Goal: Consume media (video, audio): Consume media (video, audio)

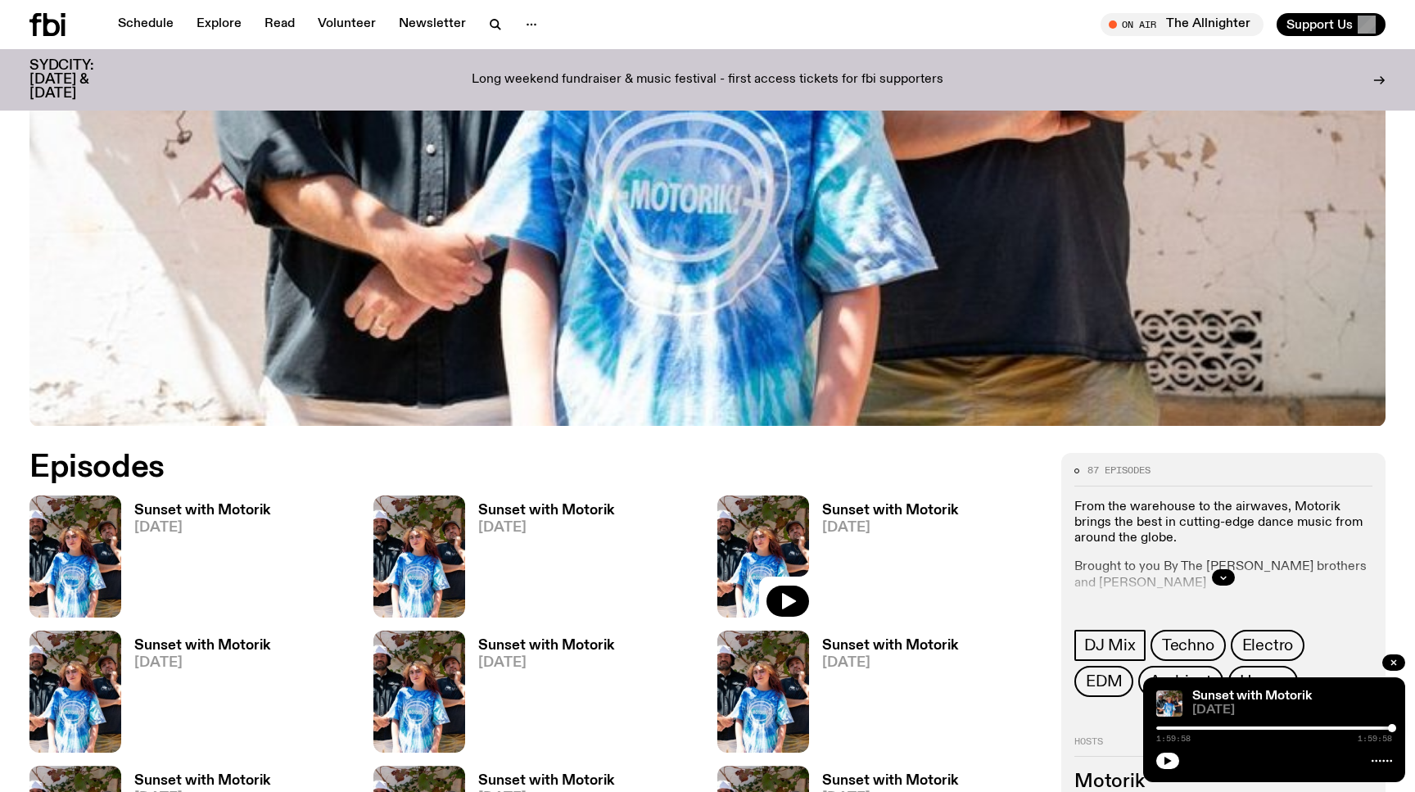
scroll to position [572, 0]
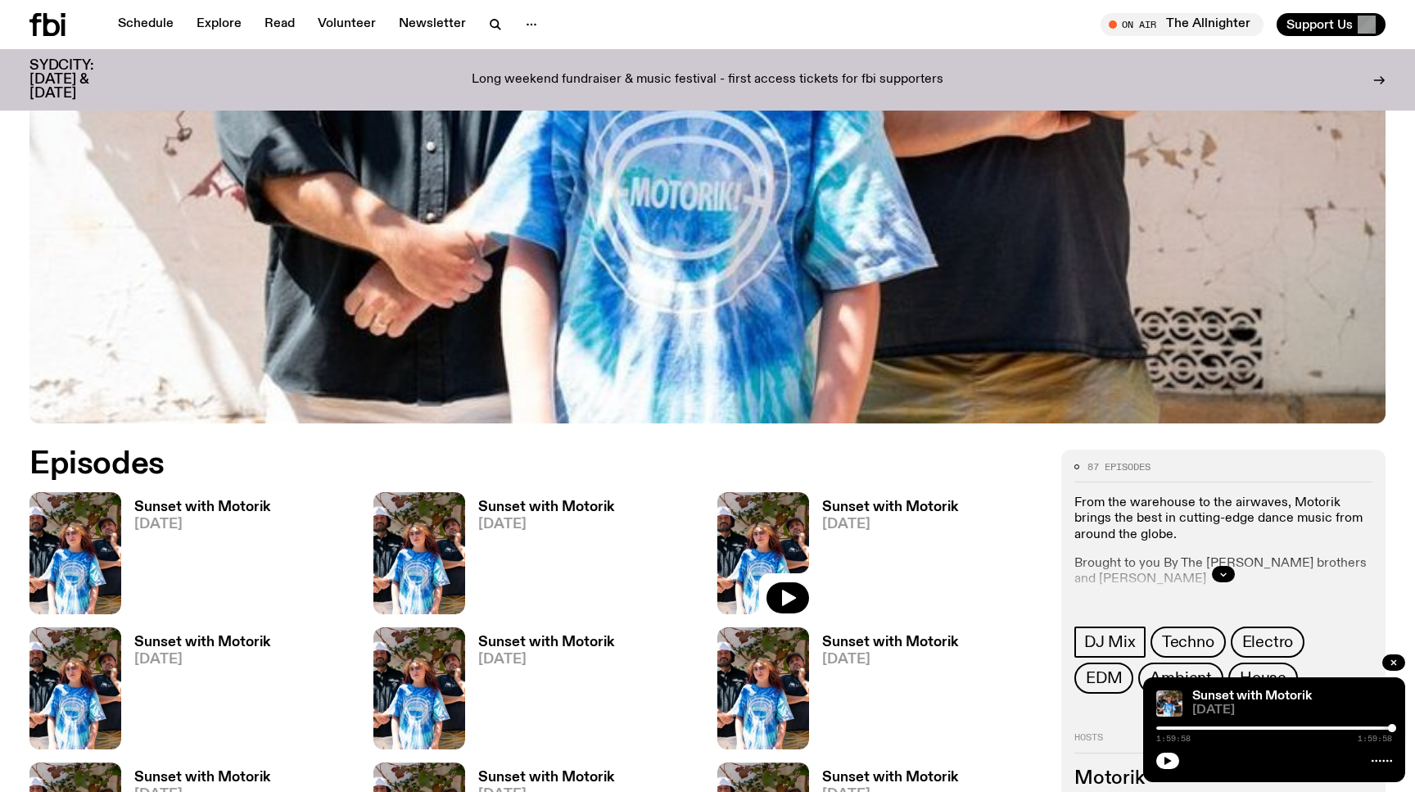
click at [231, 502] on h3 "Sunset with Motorik" at bounding box center [202, 507] width 136 height 14
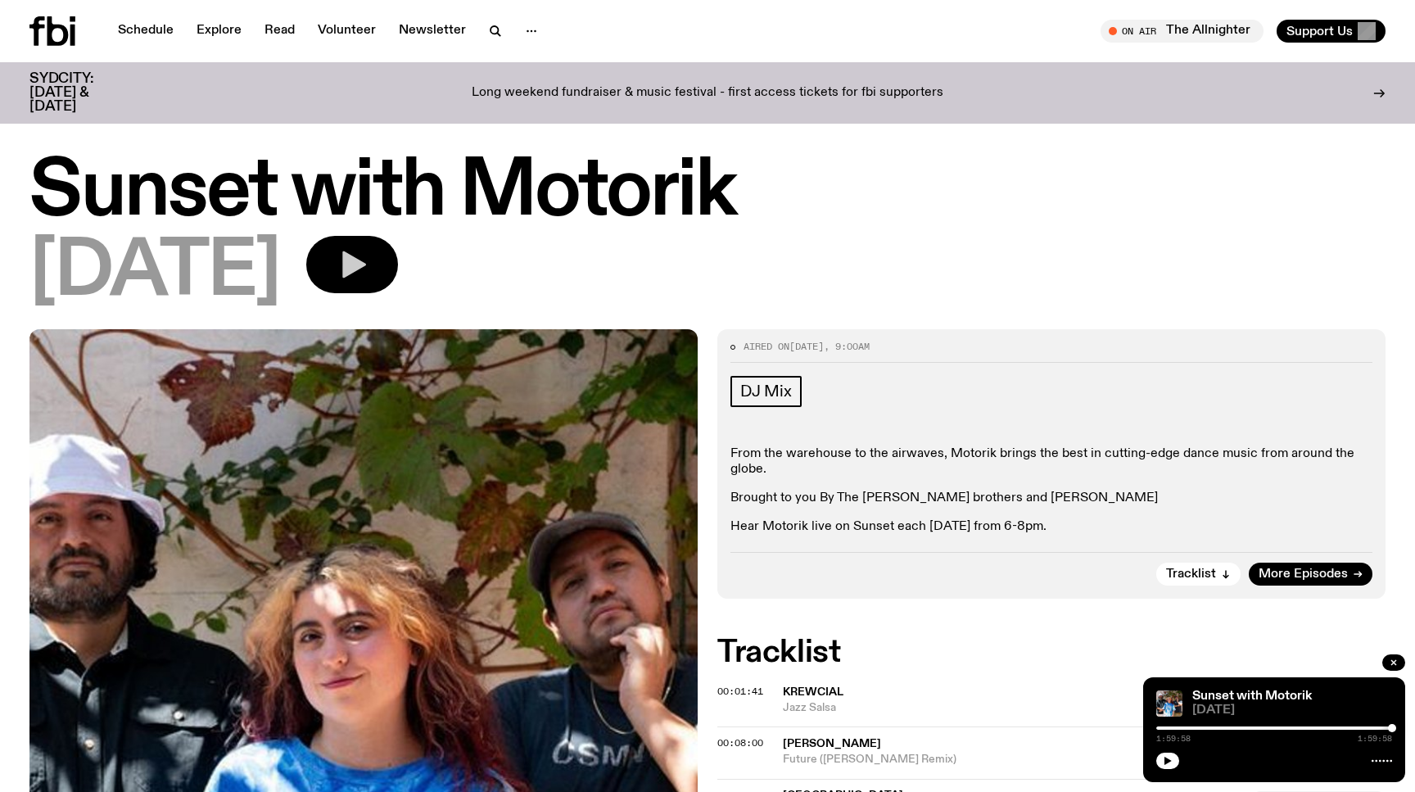
click at [369, 270] on icon "button" at bounding box center [352, 264] width 33 height 33
